Goal: Task Accomplishment & Management: Complete application form

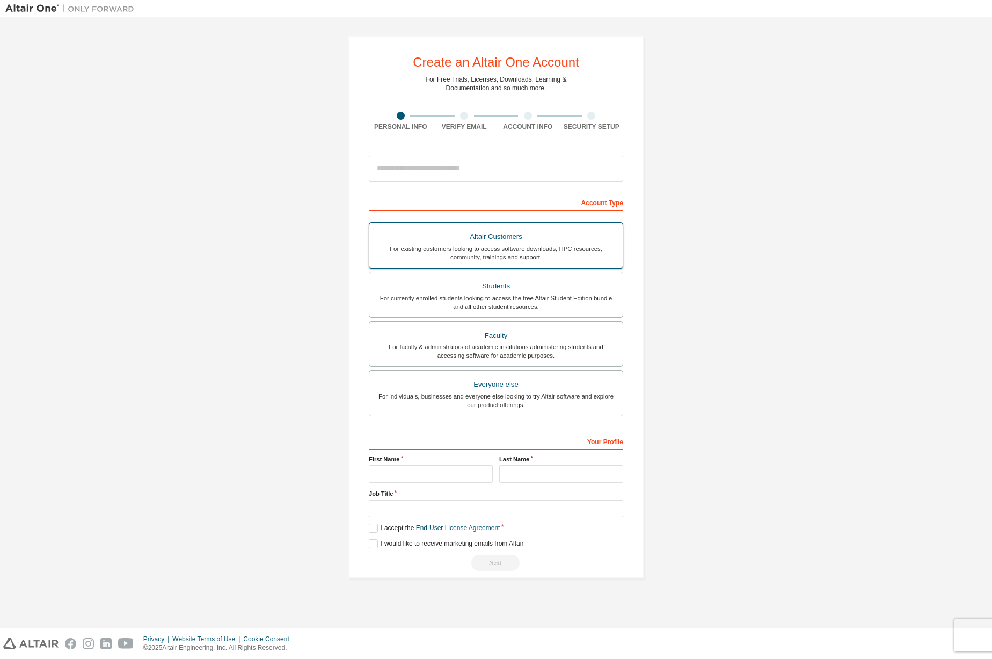
click at [516, 238] on div "Altair Customers" at bounding box center [496, 236] width 241 height 15
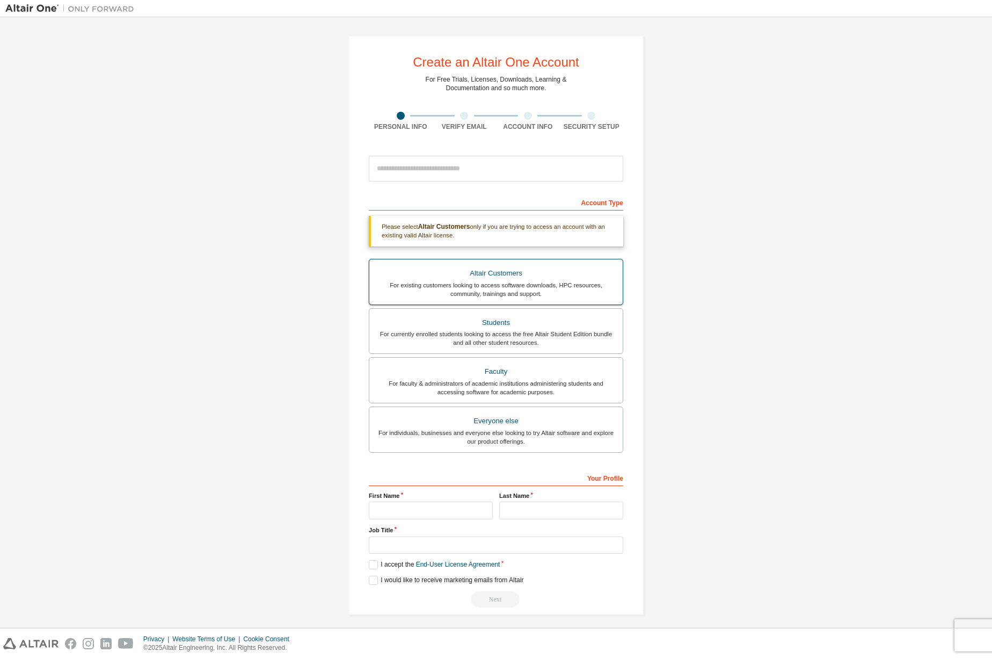
click at [462, 279] on div "Altair Customers" at bounding box center [496, 273] width 241 height 15
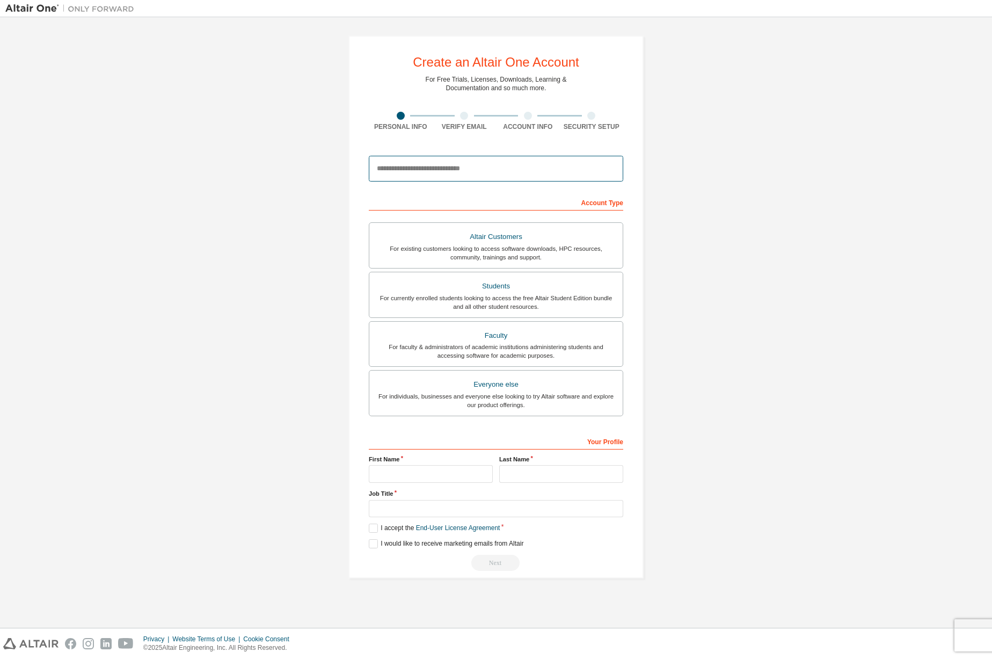
click at [440, 167] on input "email" at bounding box center [496, 169] width 254 height 26
